Goal: Information Seeking & Learning: Learn about a topic

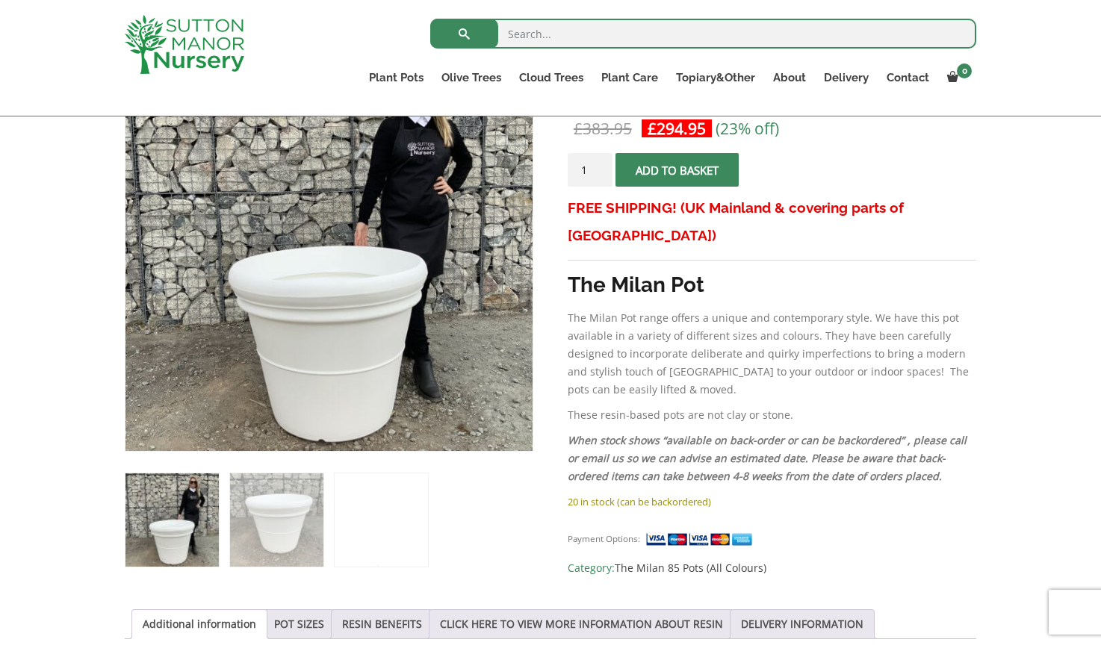
scroll to position [302, 0]
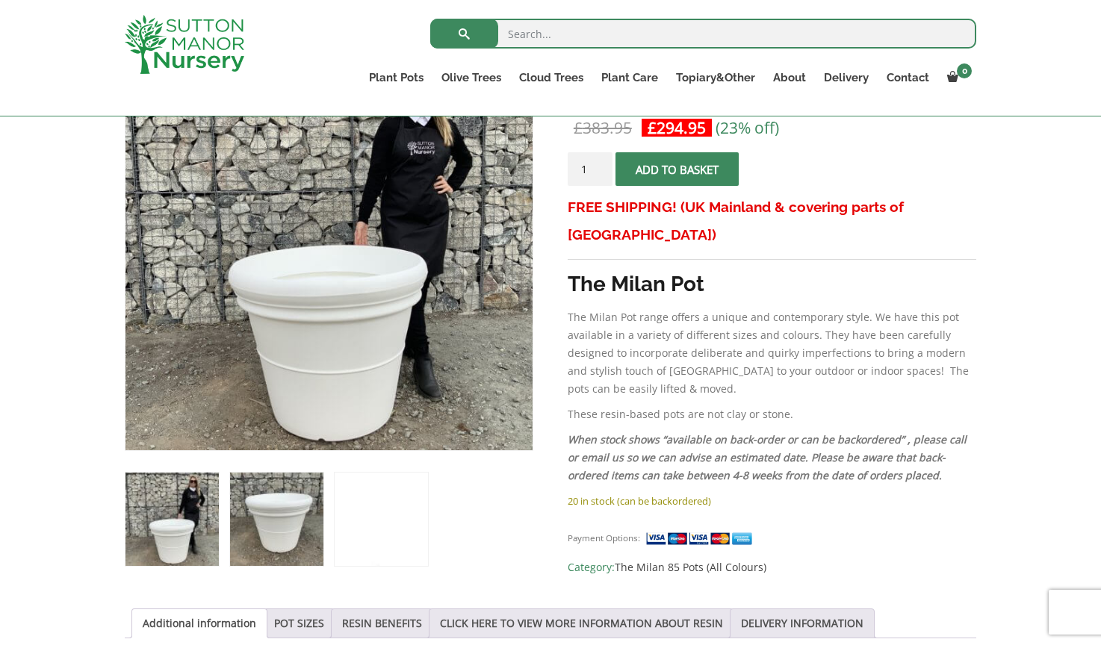
click at [270, 529] on img at bounding box center [276, 519] width 93 height 93
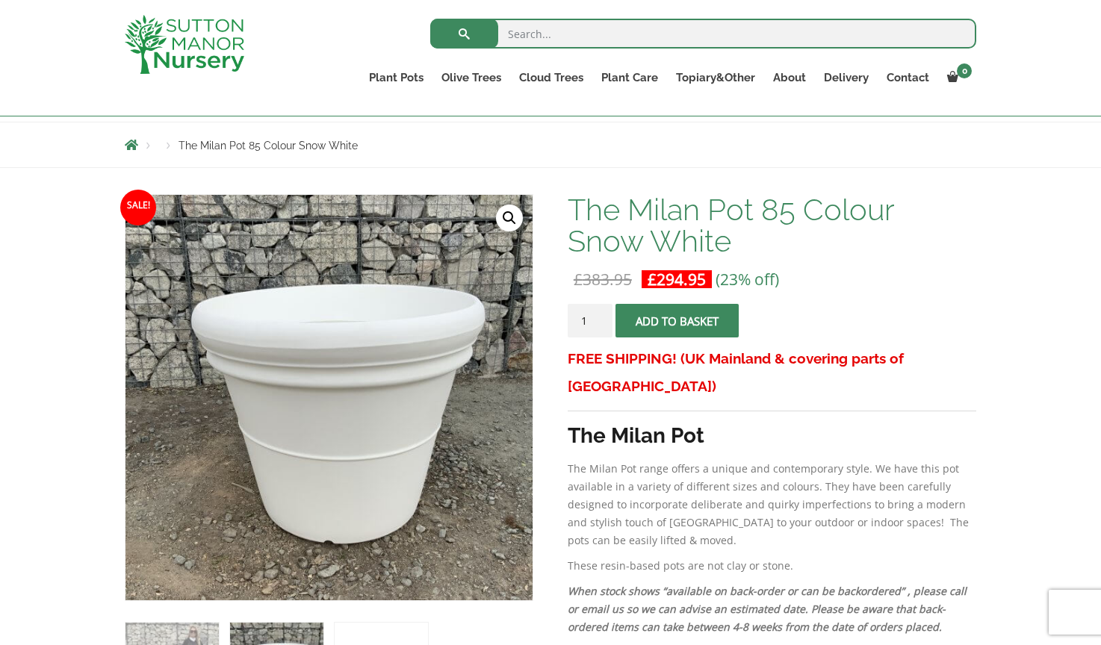
scroll to position [150, 0]
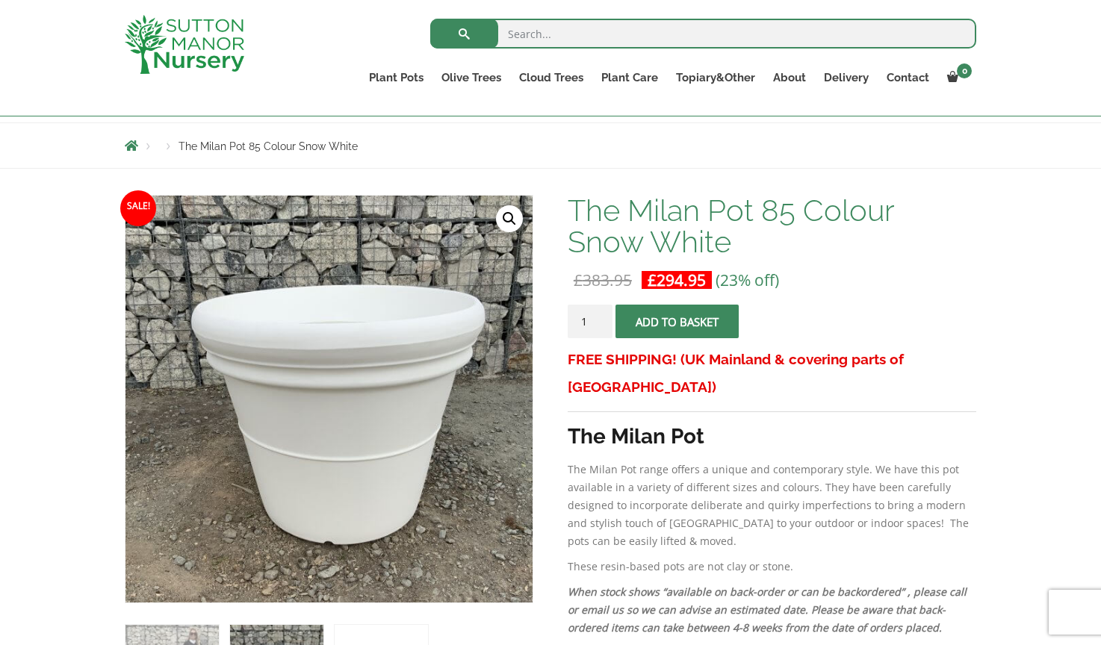
click at [590, 31] on input "search" at bounding box center [703, 34] width 546 height 30
type input "capri"
click at [464, 34] on button "submit" at bounding box center [464, 34] width 68 height 30
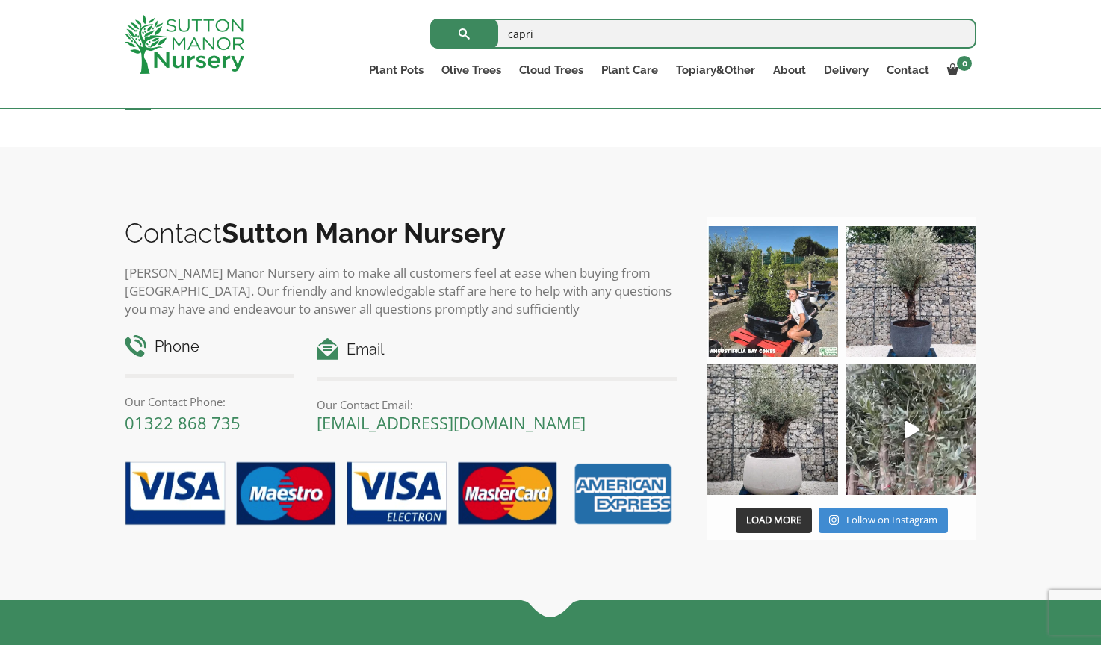
scroll to position [6701, 0]
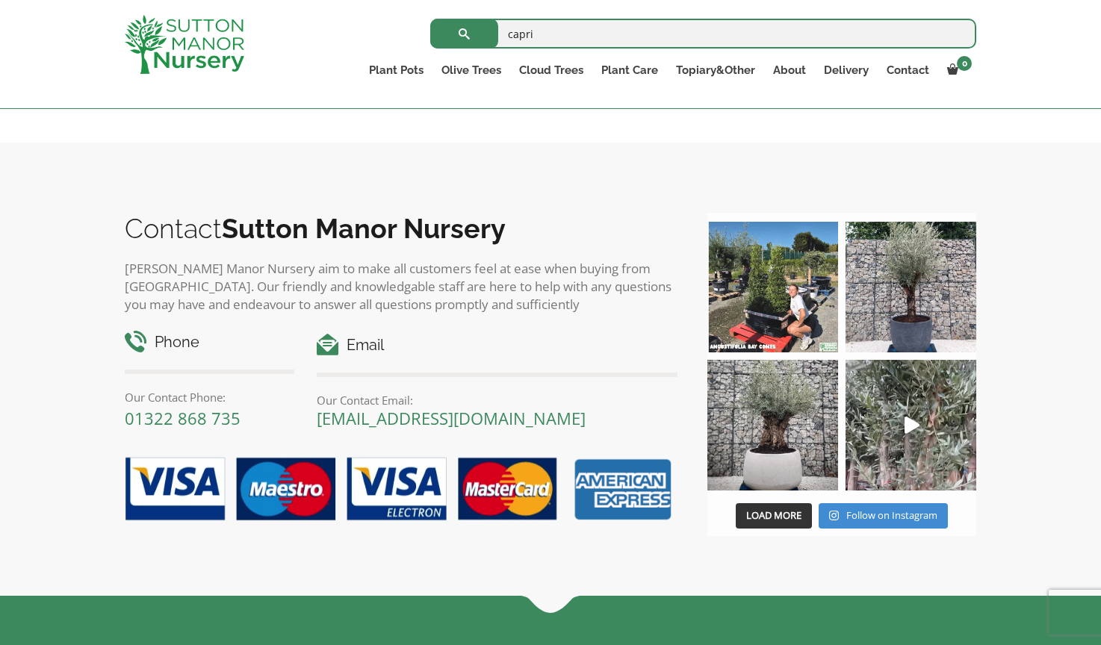
click at [164, 105] on link "2" at bounding box center [164, 92] width 26 height 25
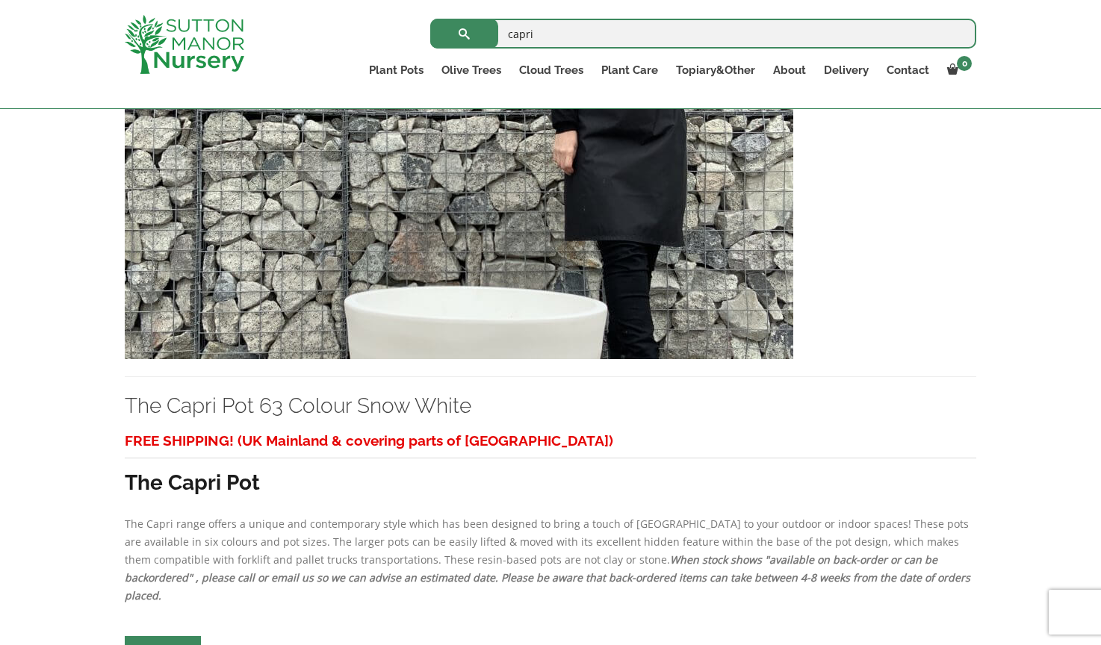
scroll to position [1751, 0]
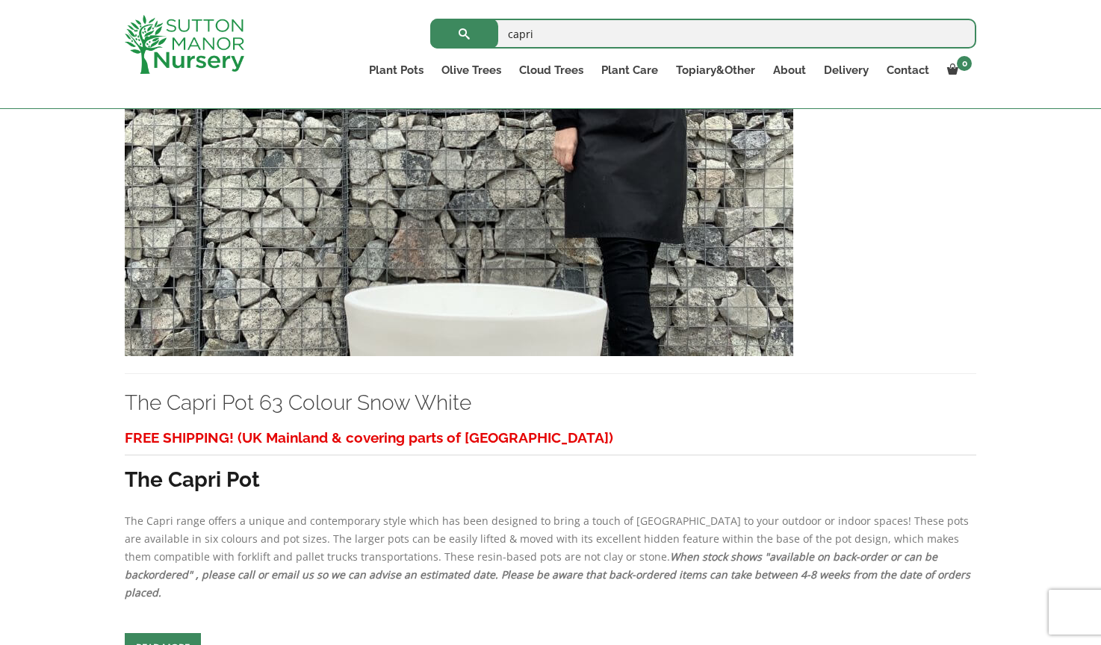
click at [414, 314] on img at bounding box center [459, 195] width 668 height 321
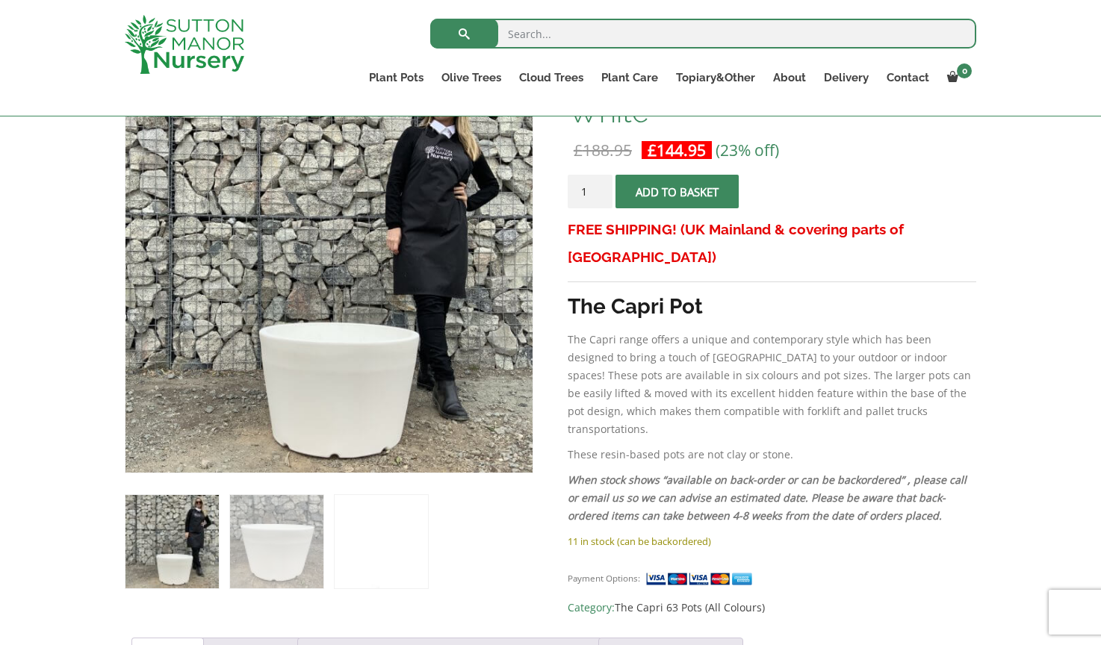
scroll to position [214, 0]
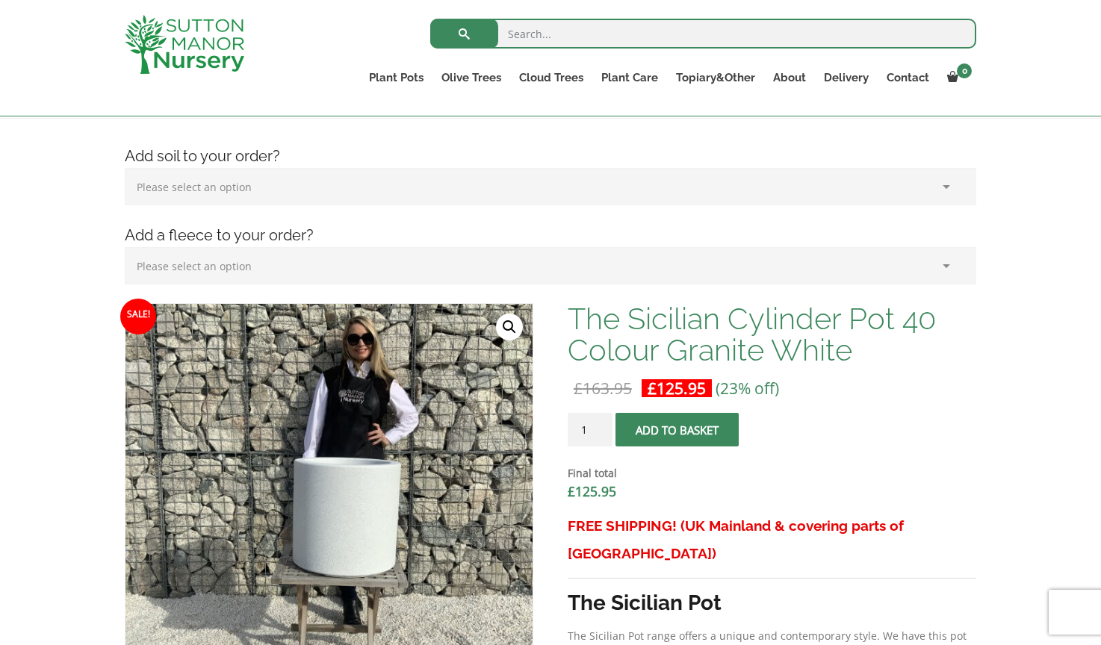
scroll to position [207, 0]
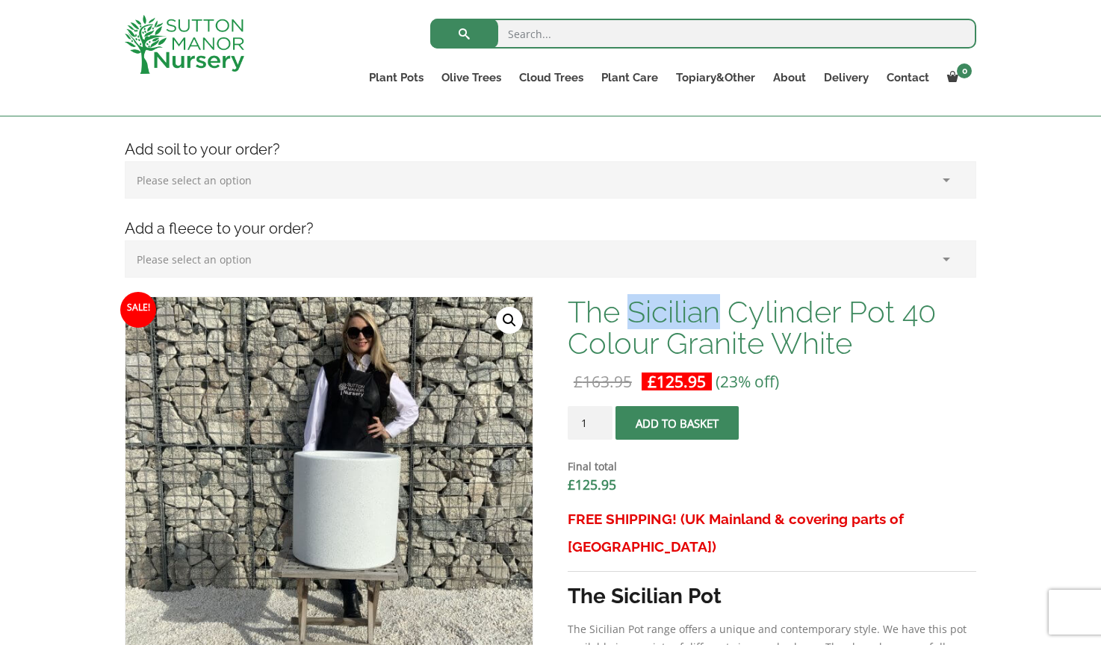
drag, startPoint x: 630, startPoint y: 308, endPoint x: 719, endPoint y: 308, distance: 88.1
click at [719, 308] on h1 "The Sicilian Cylinder Pot 40 Colour Granite White" at bounding box center [772, 328] width 409 height 63
copy h1 "Sicilian"
click at [634, 35] on input "search" at bounding box center [703, 34] width 546 height 30
paste input "Sicilian"
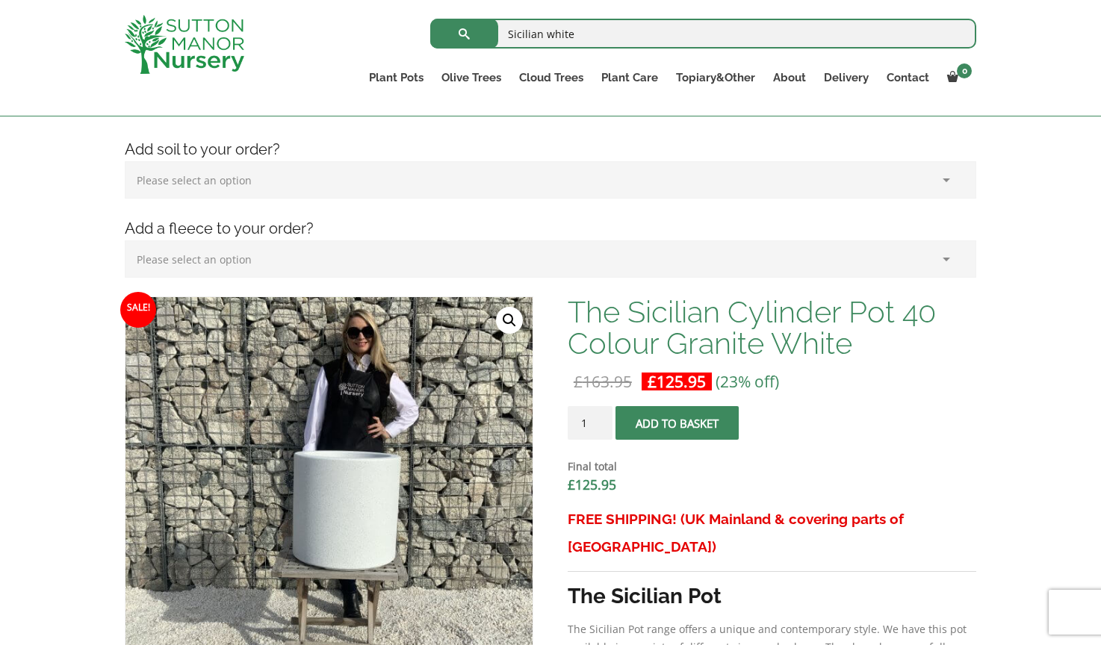
type input "Sicilian white"
click at [464, 34] on button "submit" at bounding box center [464, 34] width 68 height 30
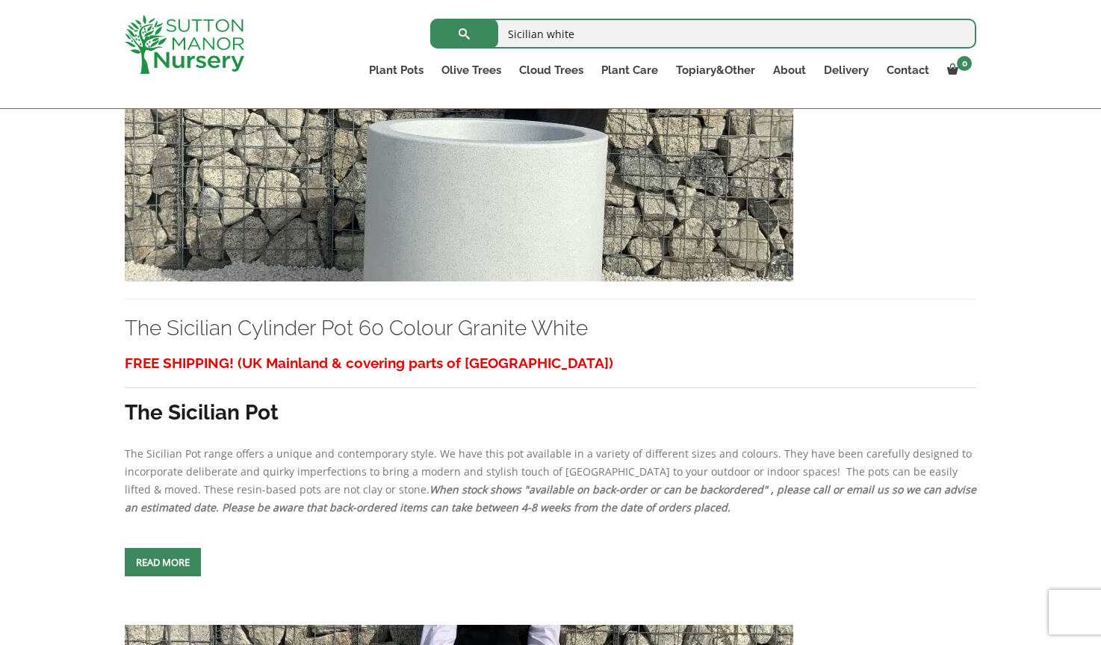
scroll to position [1142, 0]
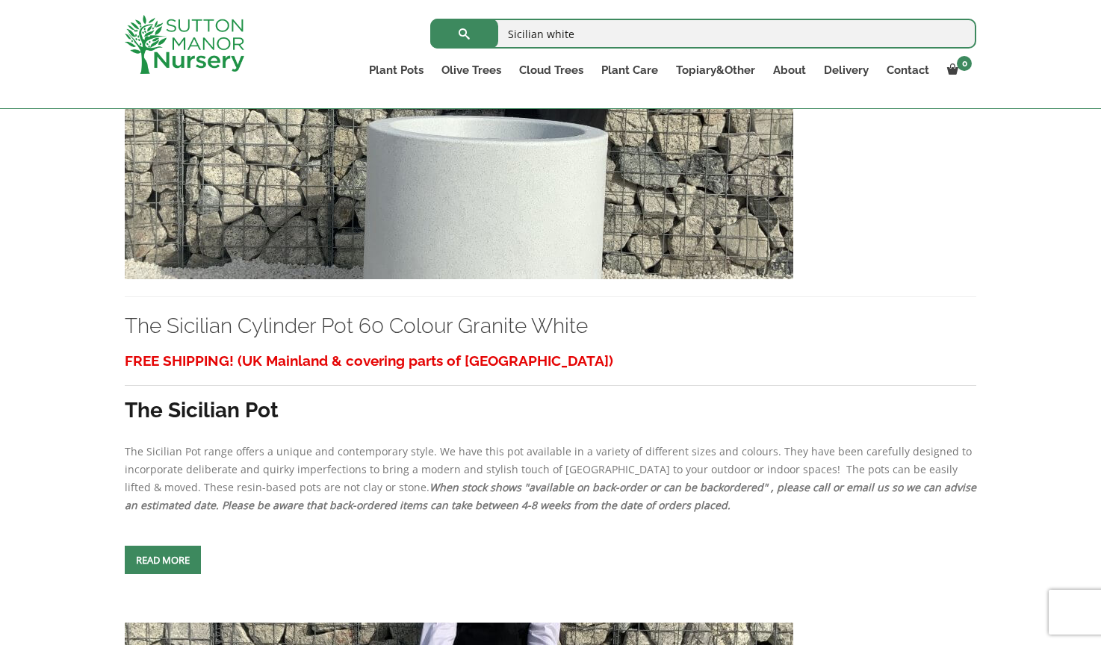
click at [393, 168] on img at bounding box center [459, 118] width 668 height 321
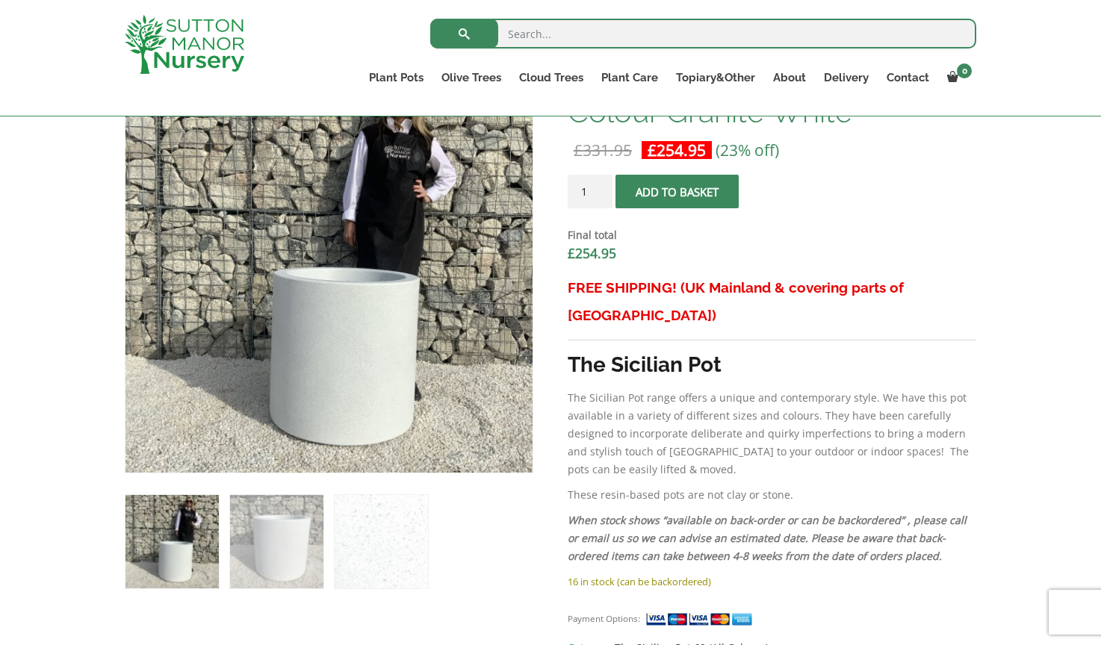
scroll to position [434, 0]
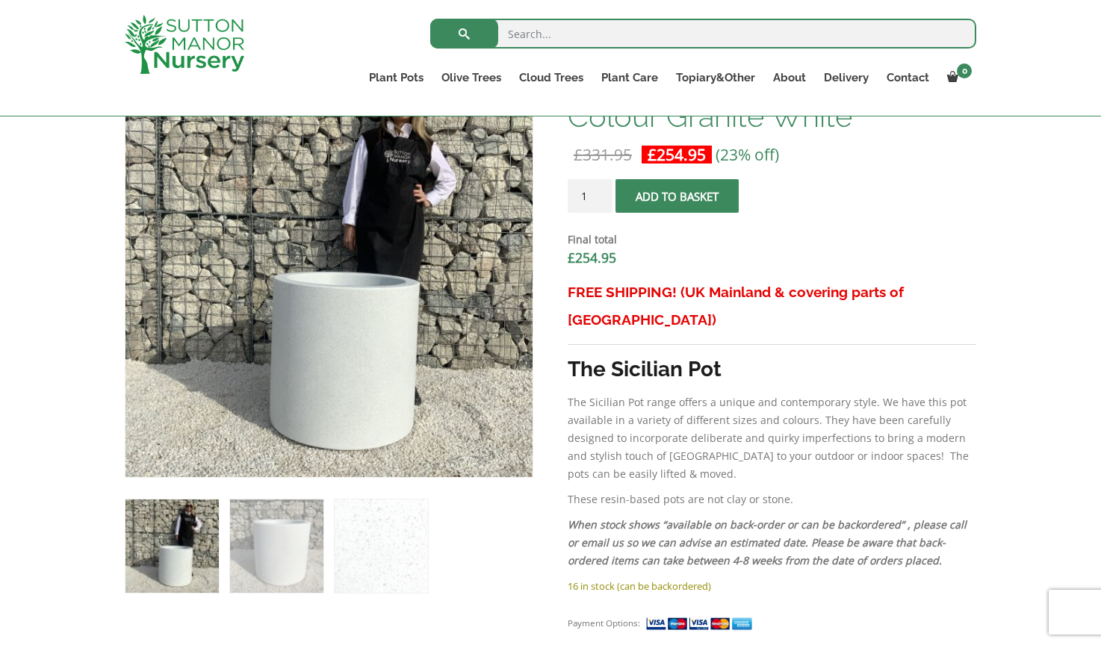
click at [187, 562] on img at bounding box center [171, 546] width 93 height 93
click at [274, 563] on img at bounding box center [276, 546] width 93 height 93
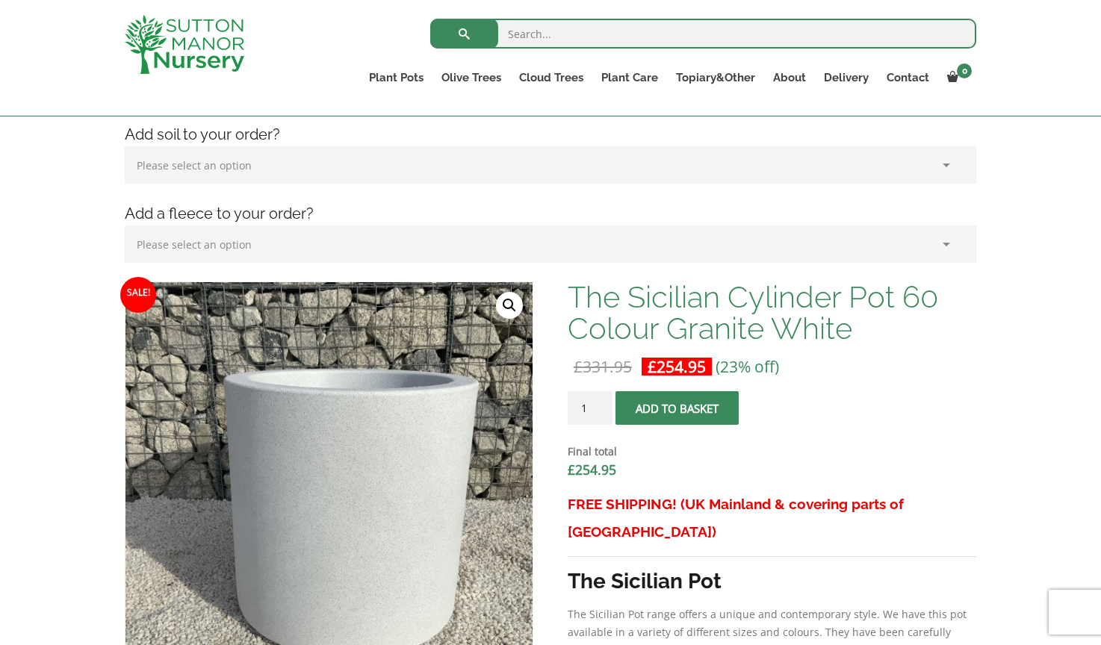
scroll to position [220, 0]
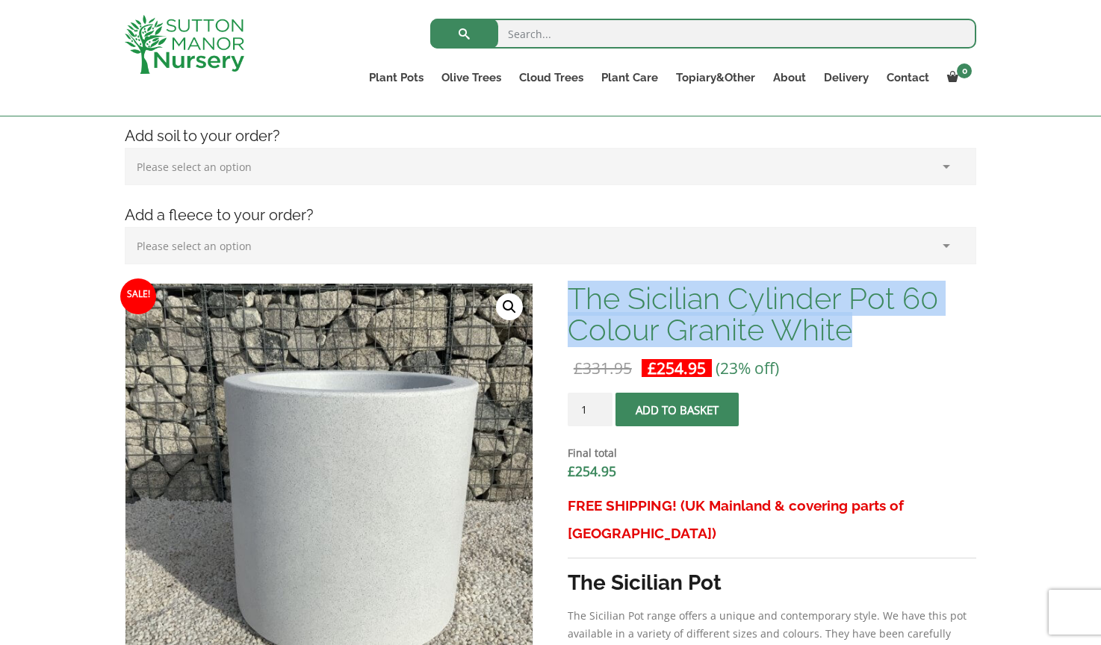
drag, startPoint x: 585, startPoint y: 300, endPoint x: 865, endPoint y: 321, distance: 280.9
click at [865, 321] on h1 "The Sicilian Cylinder Pot 60 Colour Granite White" at bounding box center [772, 314] width 409 height 63
copy h1 "The Sicilian Cylinder Pot 60 Colour Granite White"
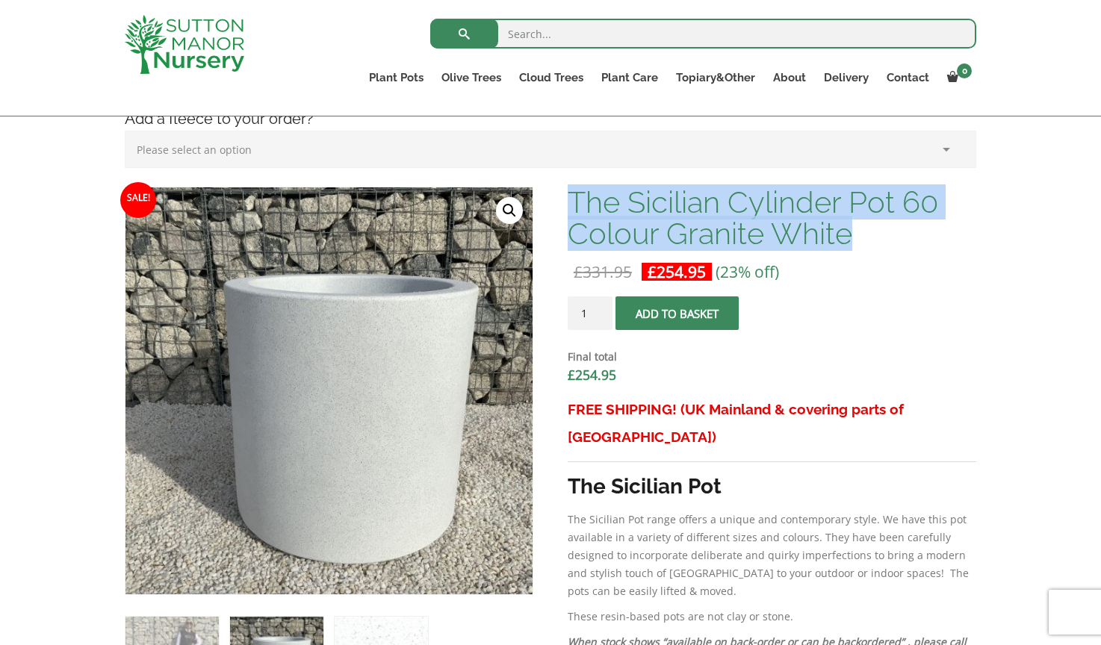
scroll to position [317, 0]
